Goal: Information Seeking & Learning: Check status

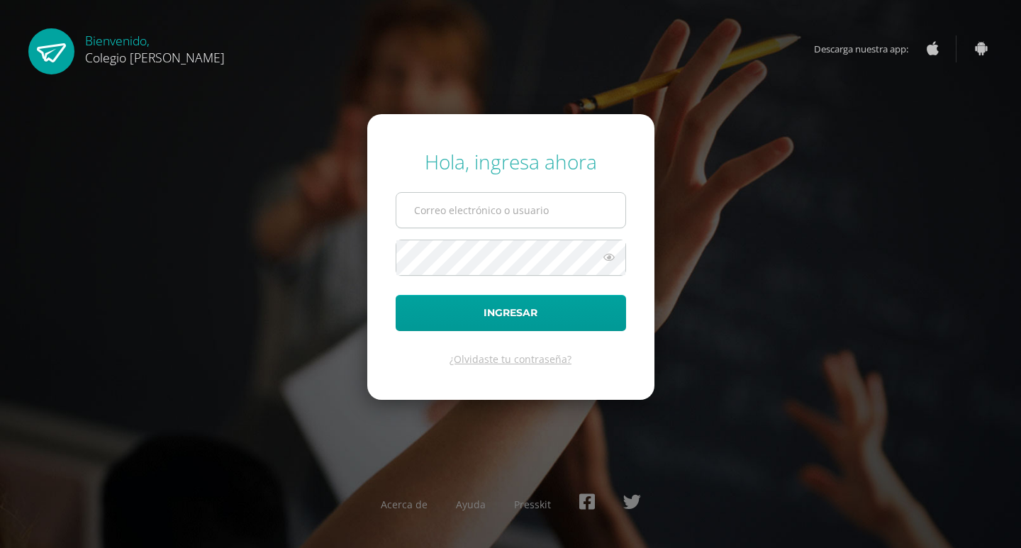
click at [545, 218] on input "text" at bounding box center [511, 210] width 229 height 35
type input "cindy@osoriosandoval.edu.gt"
click at [396, 295] on button "Ingresar" at bounding box center [511, 313] width 231 height 36
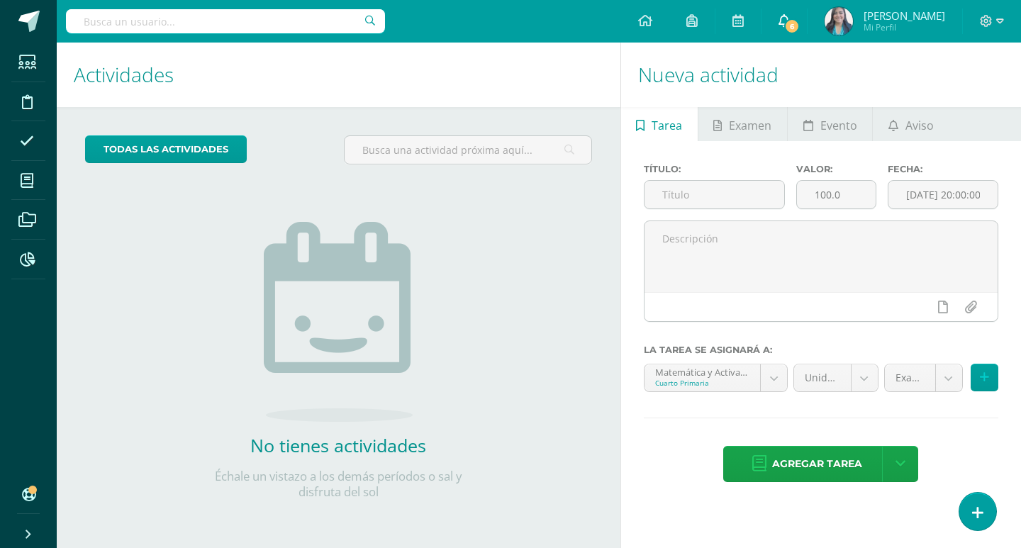
click at [800, 23] on span "6" at bounding box center [793, 26] width 16 height 16
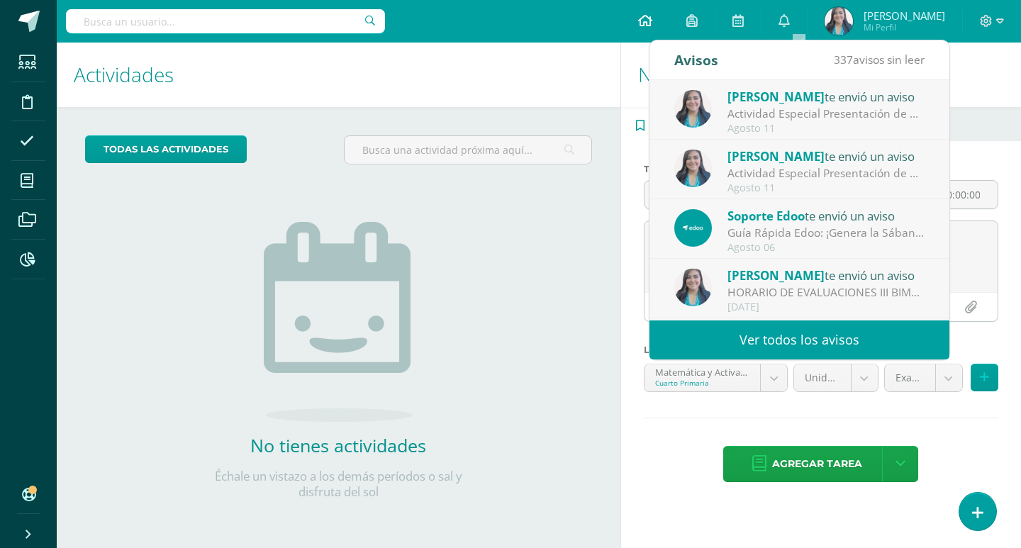
click at [651, 16] on link at bounding box center [645, 21] width 48 height 43
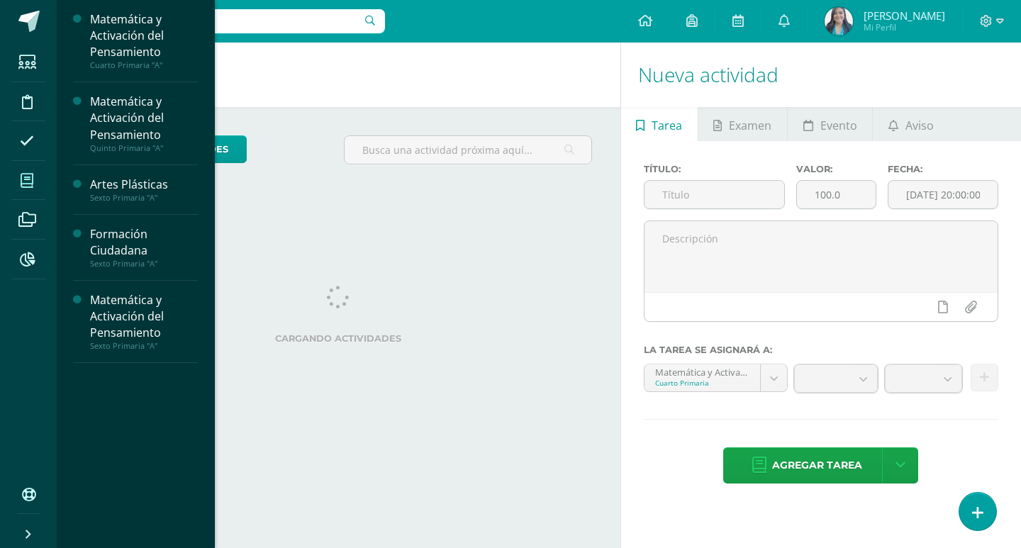
click at [24, 184] on icon at bounding box center [27, 181] width 13 height 14
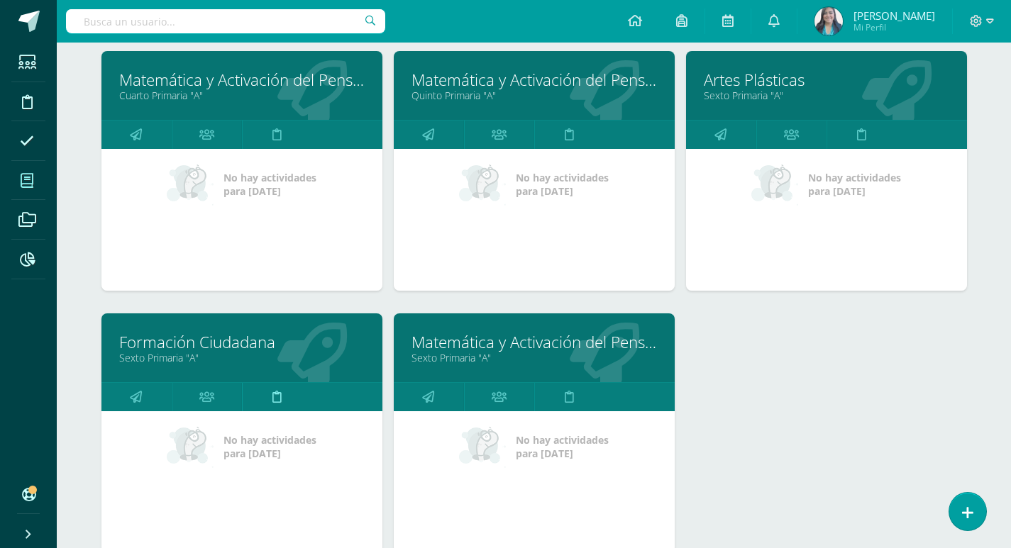
scroll to position [284, 0]
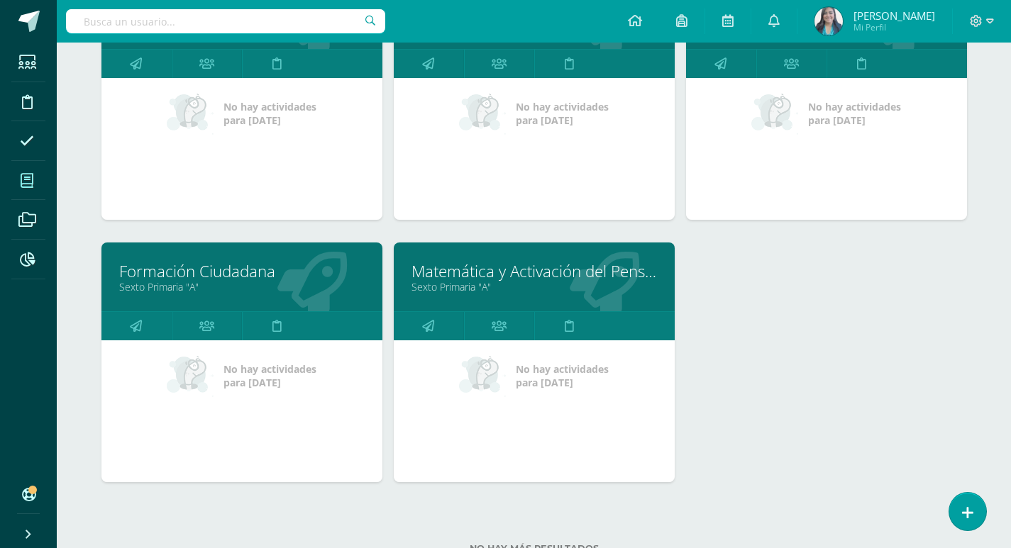
click at [189, 282] on link "Sexto Primaria "A"" at bounding box center [241, 286] width 245 height 13
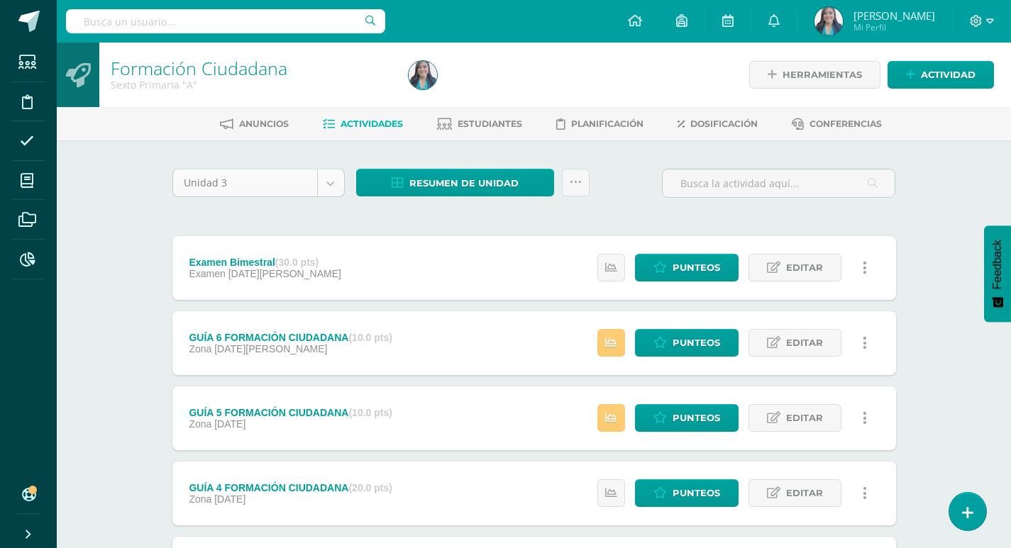
click at [341, 180] on body "Estudiantes Disciplina Asistencia Mis cursos Archivos Reportes Soporte Ayuda Re…" at bounding box center [505, 423] width 1011 height 846
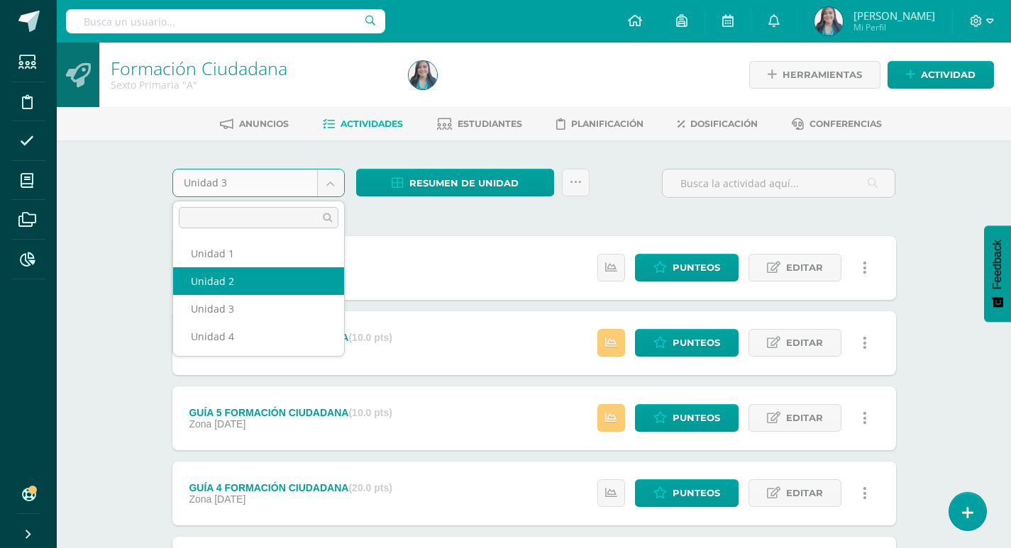
select select "Unidad 2"
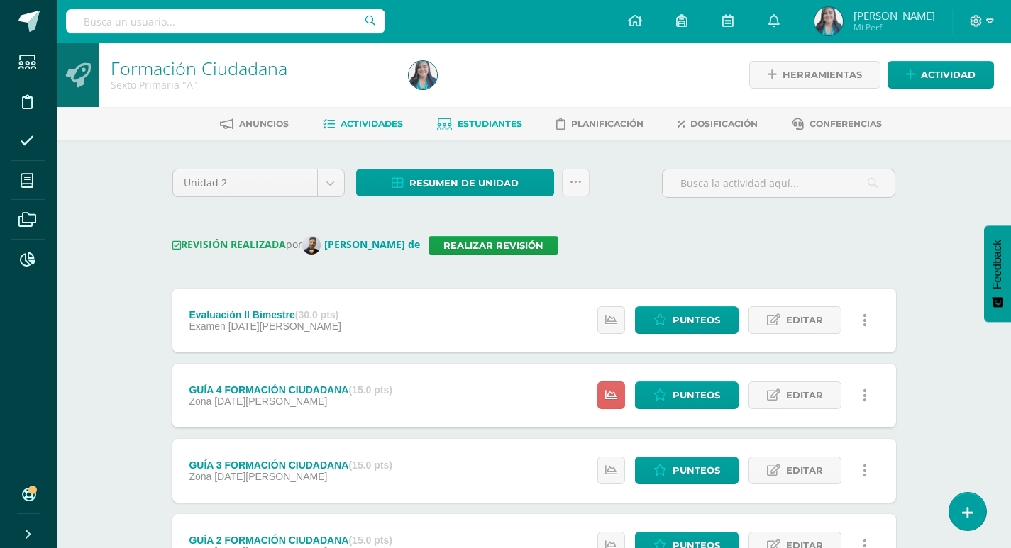
click at [491, 119] on span "Estudiantes" at bounding box center [490, 123] width 65 height 11
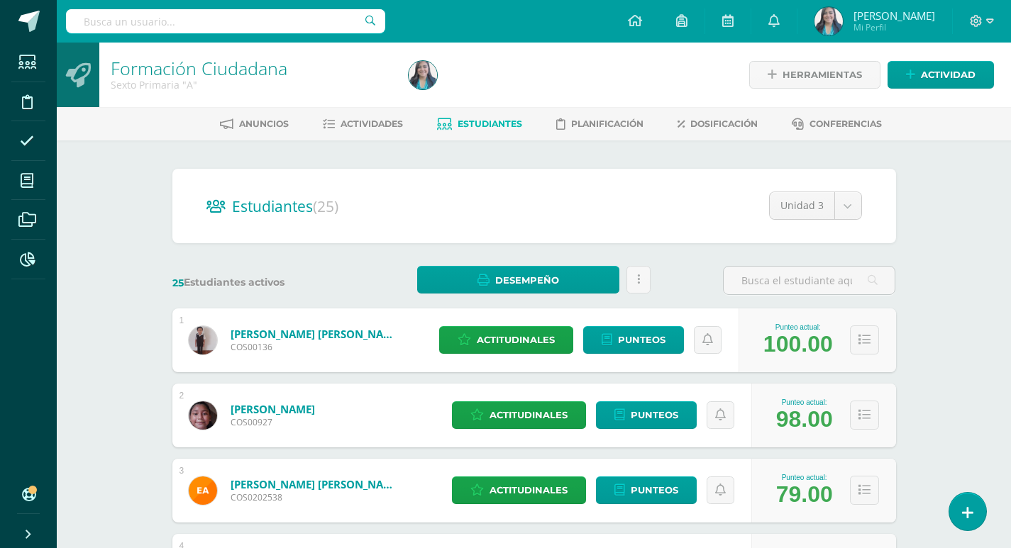
click at [300, 336] on link "Ajiataz Chinchilla, Jose Javier" at bounding box center [316, 334] width 170 height 14
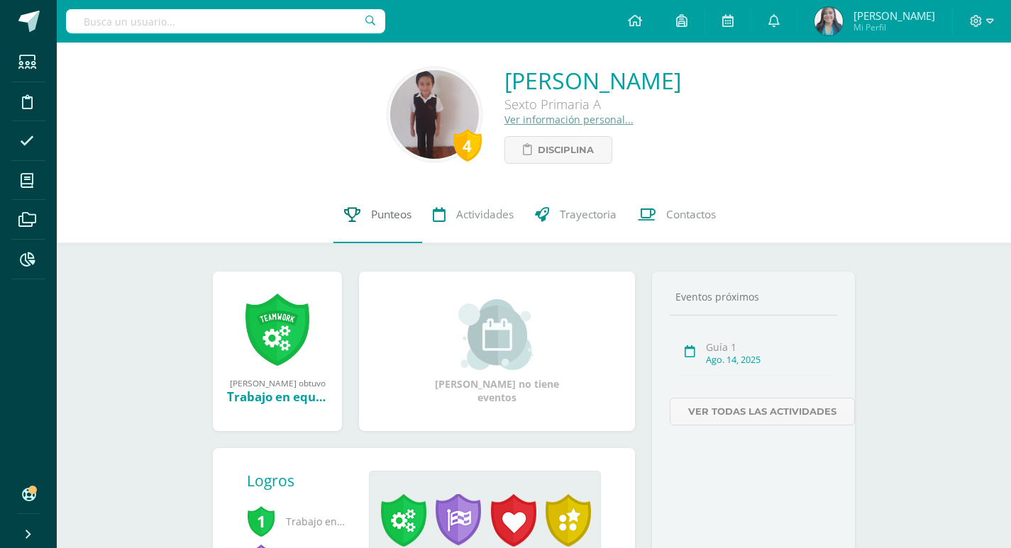
click at [408, 212] on span "Punteos" at bounding box center [391, 214] width 40 height 15
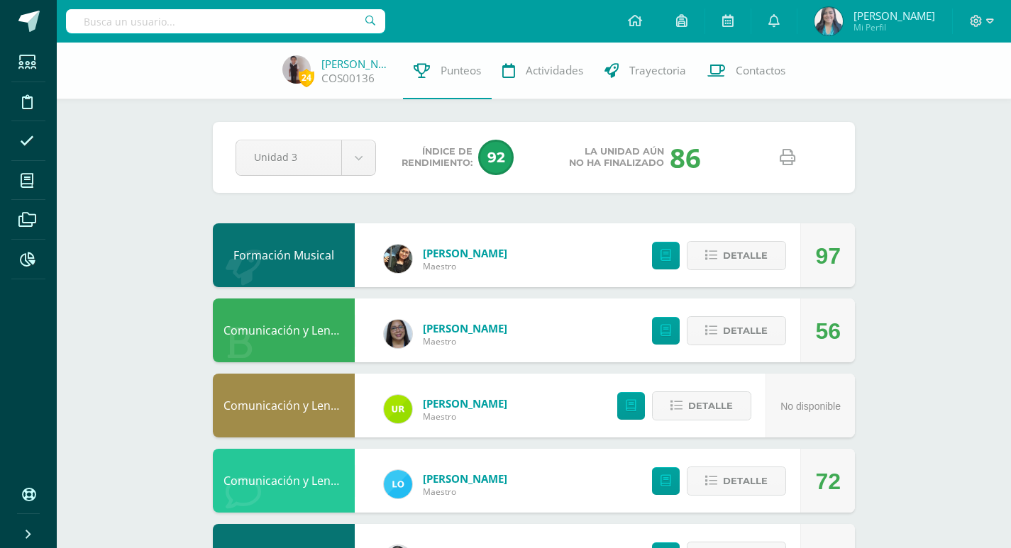
click at [789, 153] on icon at bounding box center [788, 158] width 16 height 16
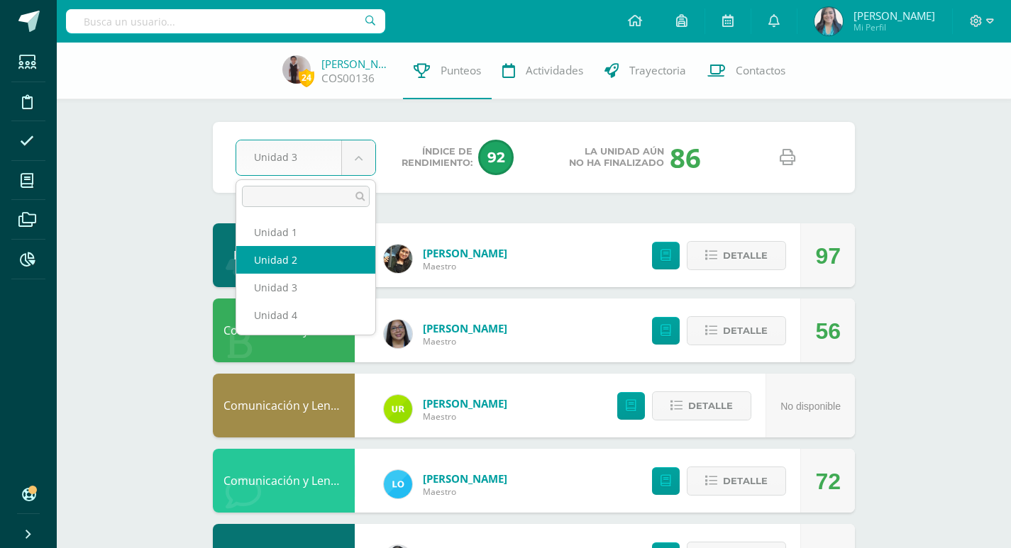
select select "Unidad 2"
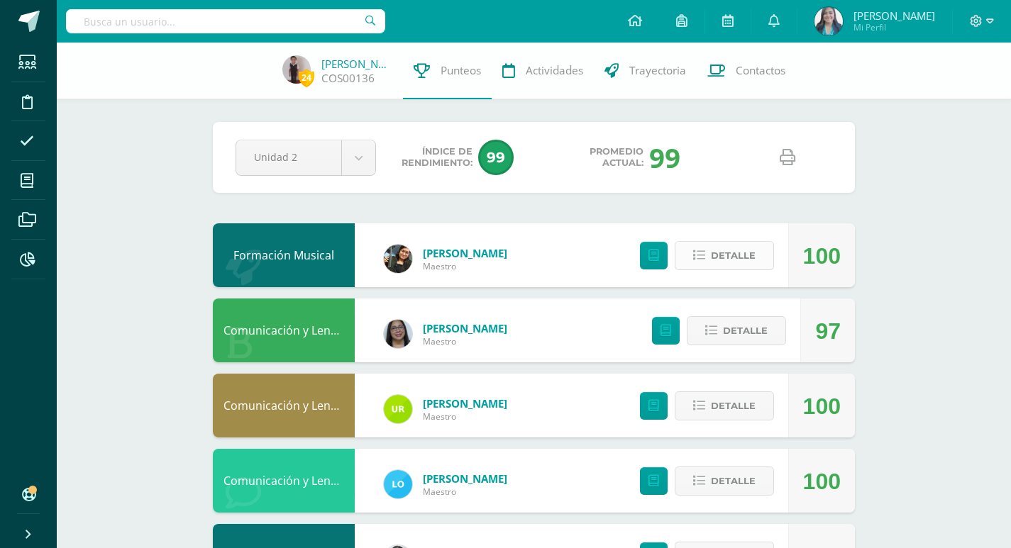
click at [731, 250] on span "Detalle" at bounding box center [733, 256] width 45 height 26
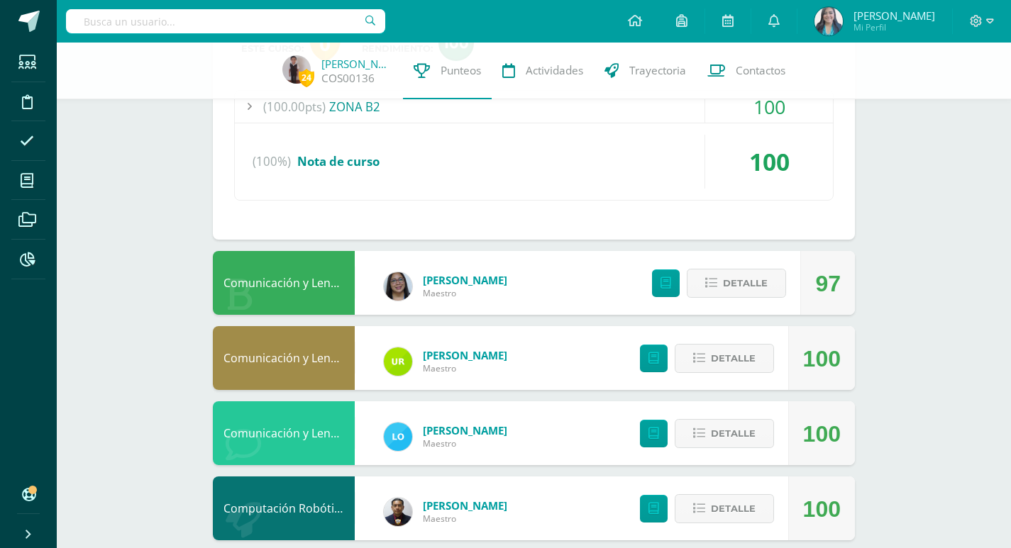
scroll to position [284, 0]
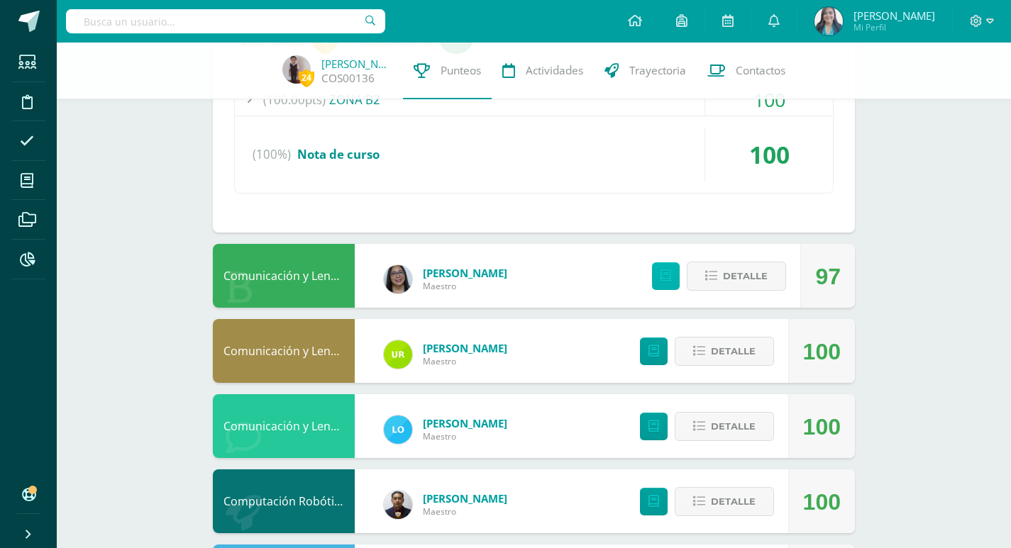
click at [670, 279] on icon at bounding box center [665, 276] width 11 height 12
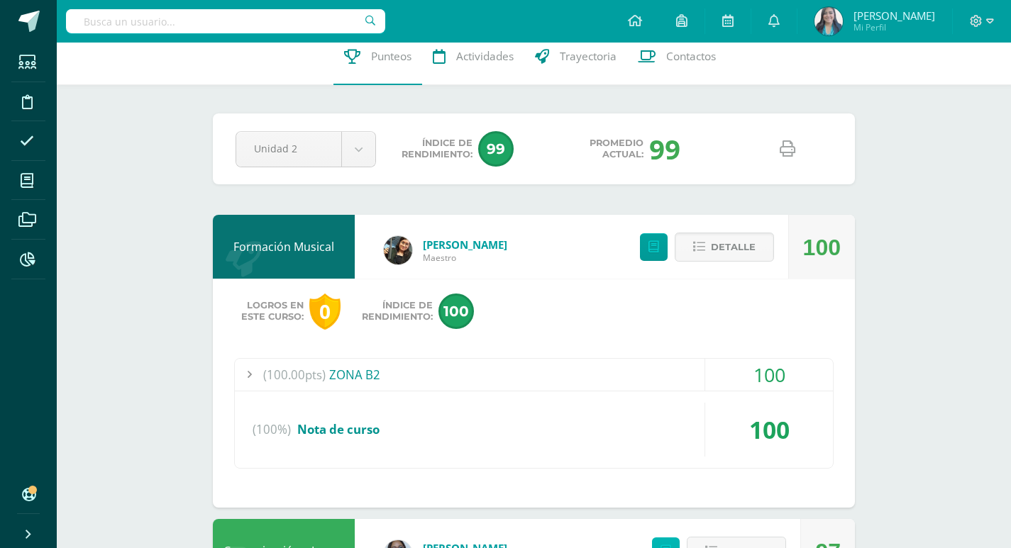
scroll to position [0, 0]
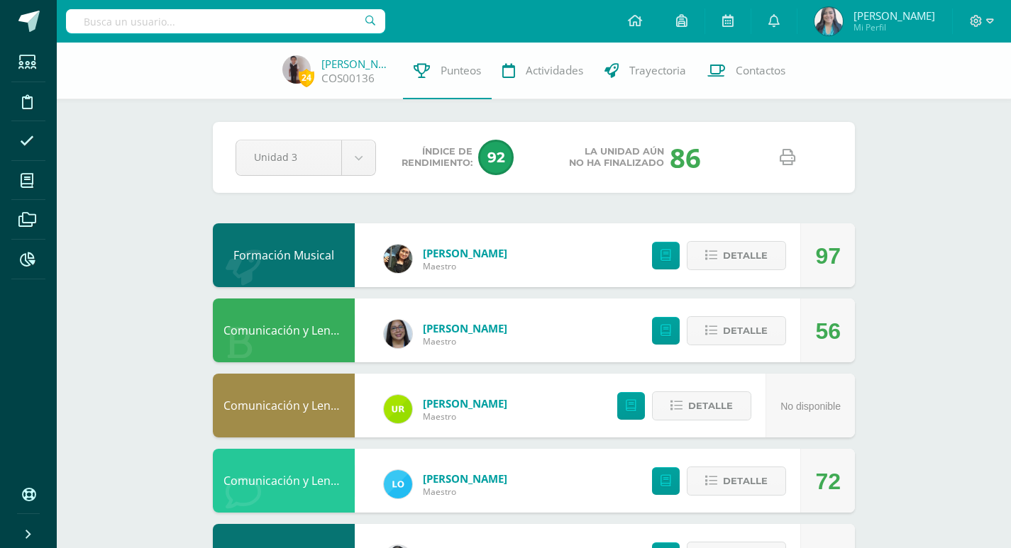
select select "Unidad 2"
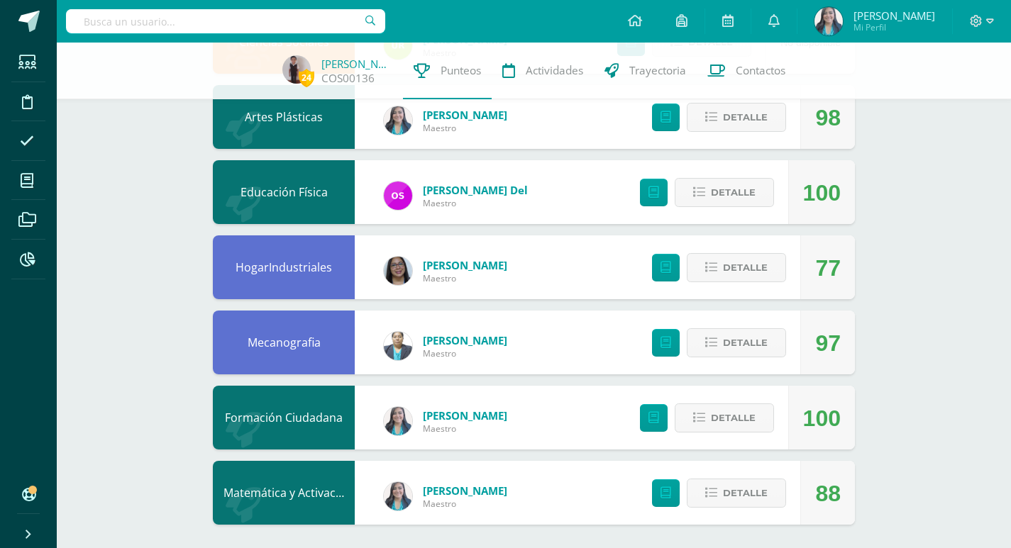
scroll to position [670, 0]
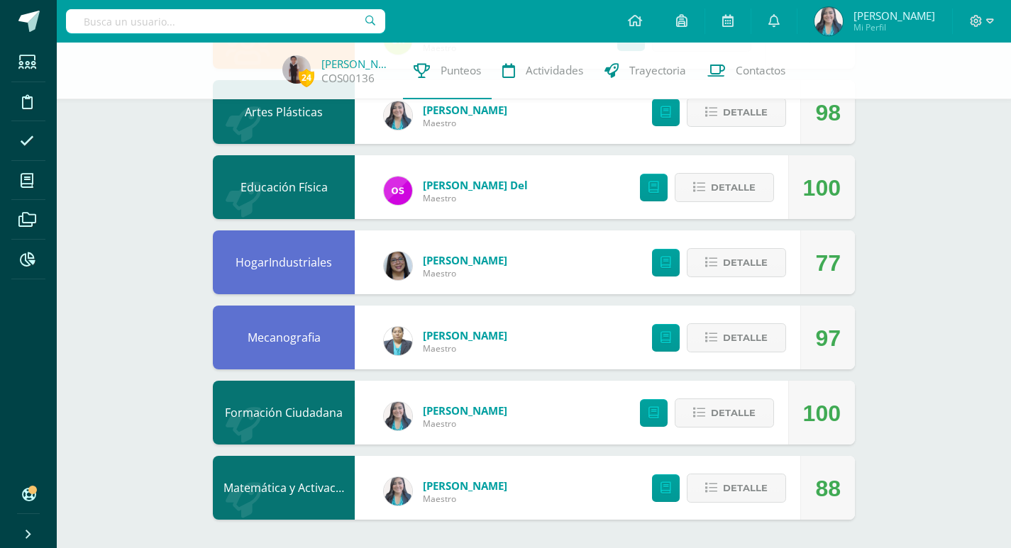
click at [457, 489] on link "[PERSON_NAME]" at bounding box center [465, 486] width 84 height 14
click at [460, 473] on div "Cindy Moya Maestro" at bounding box center [446, 492] width 152 height 64
click at [449, 484] on link "[PERSON_NAME]" at bounding box center [465, 486] width 84 height 14
click at [441, 492] on link "[PERSON_NAME]" at bounding box center [465, 486] width 84 height 14
click at [759, 491] on span "Detalle" at bounding box center [745, 488] width 45 height 26
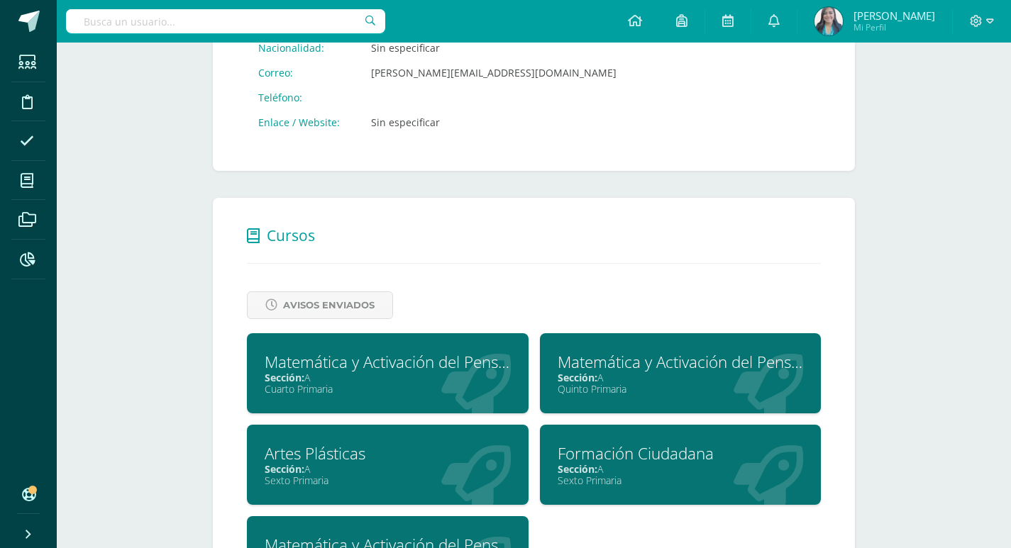
scroll to position [487, 0]
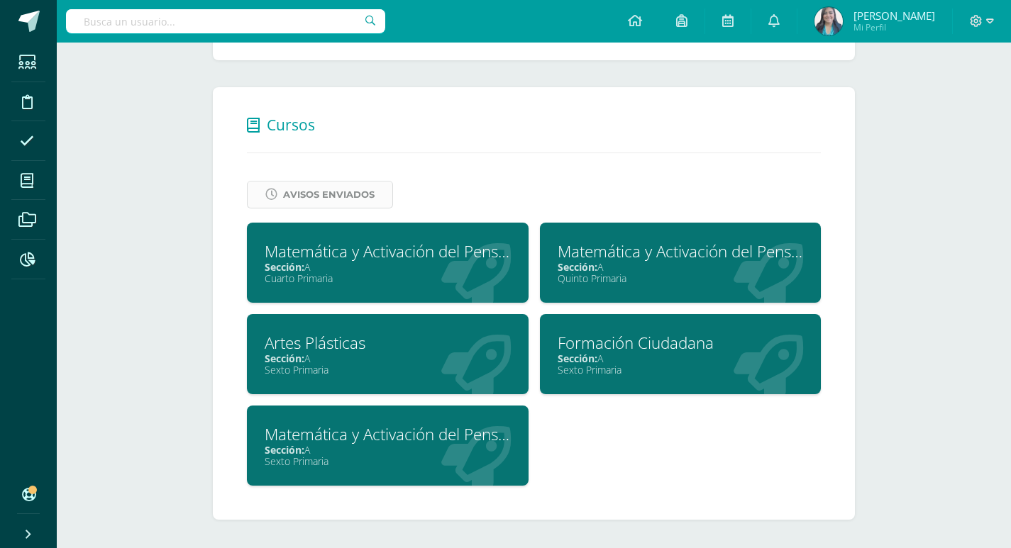
click at [333, 194] on span "Avisos Enviados" at bounding box center [329, 195] width 92 height 26
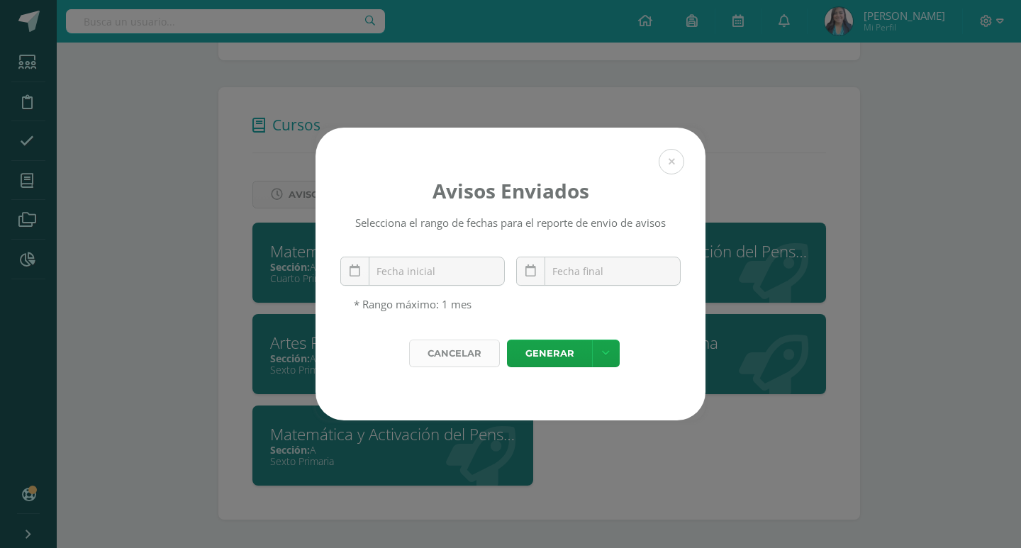
click at [465, 360] on div "Cancelar" at bounding box center [454, 354] width 91 height 28
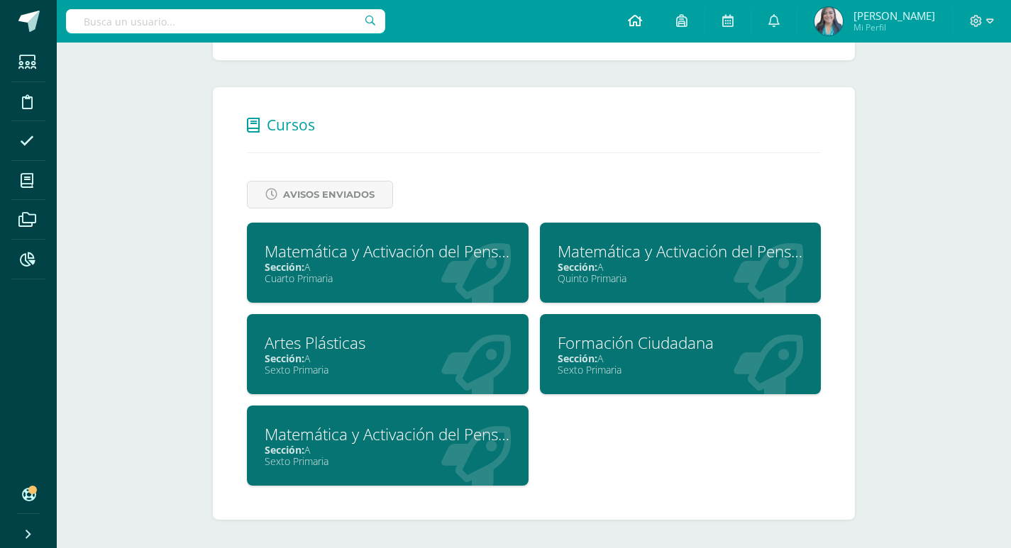
click at [642, 19] on icon at bounding box center [635, 20] width 14 height 13
